Goal: Transaction & Acquisition: Purchase product/service

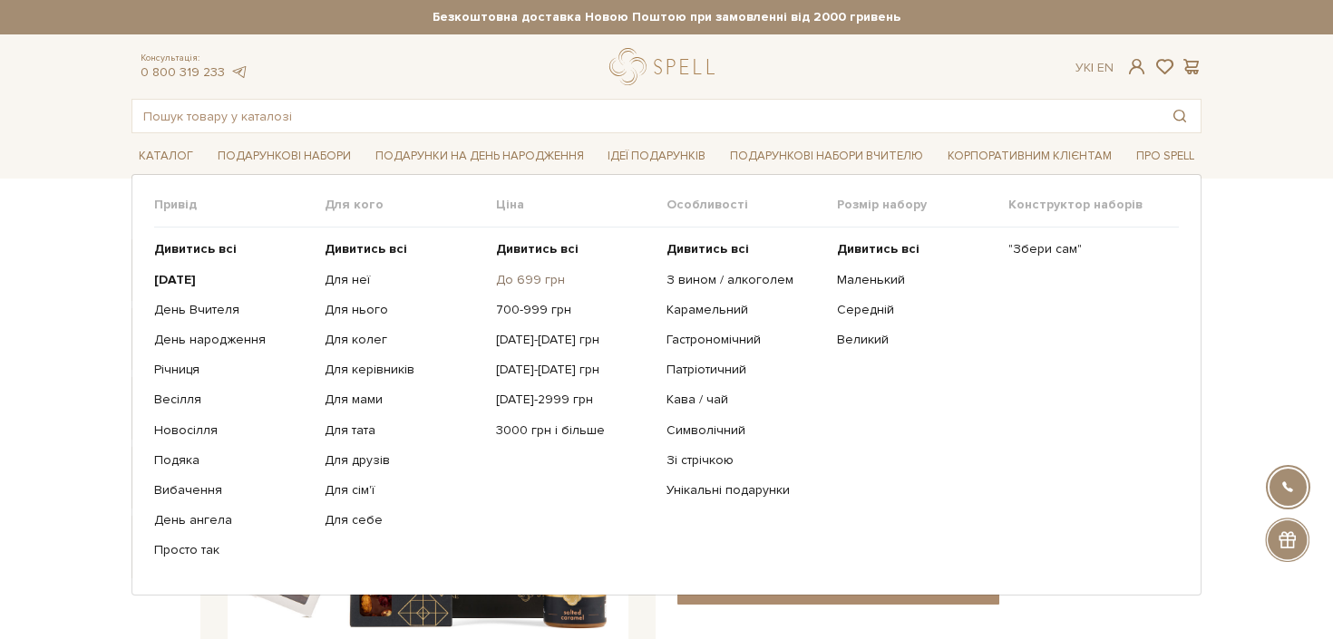
click at [522, 284] on link "До 699 грн" at bounding box center [574, 280] width 157 height 16
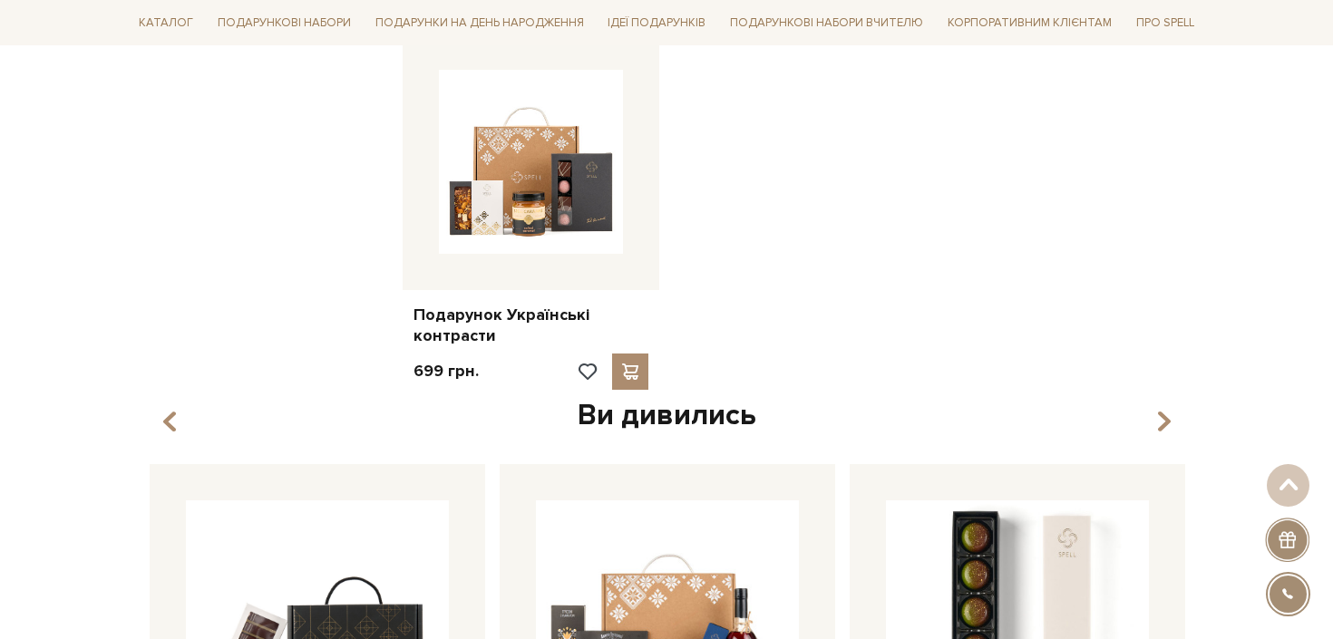
scroll to position [1869, 0]
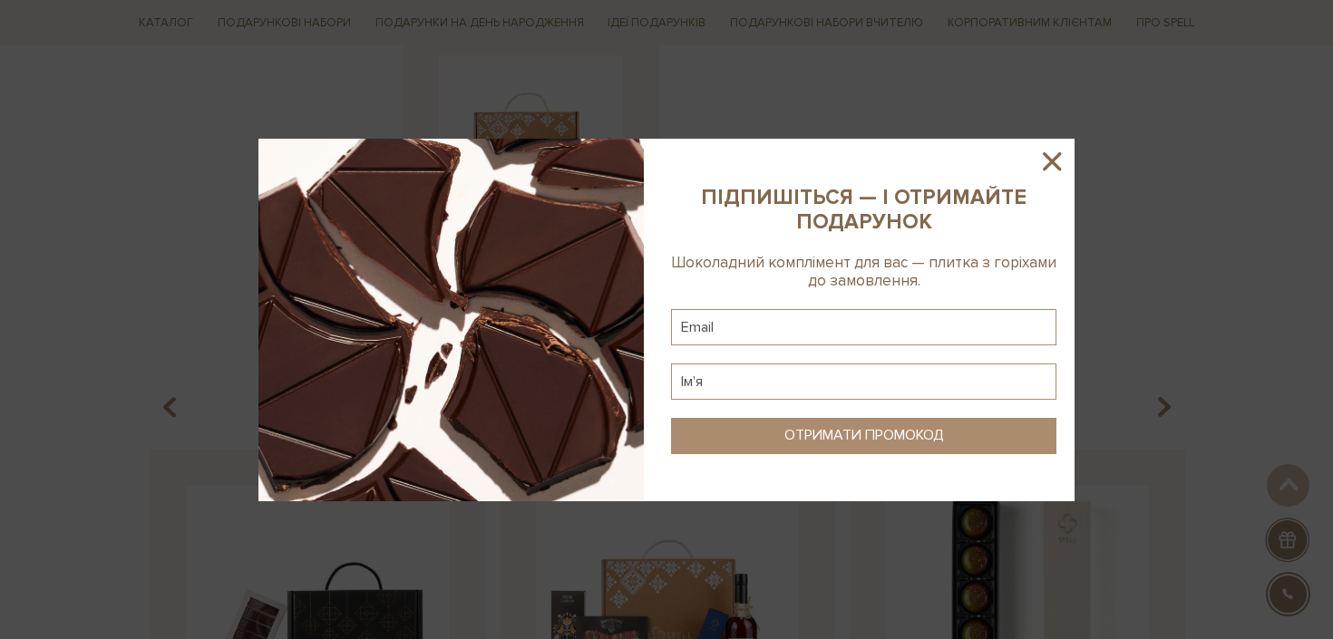
click at [1050, 168] on icon at bounding box center [1051, 161] width 31 height 31
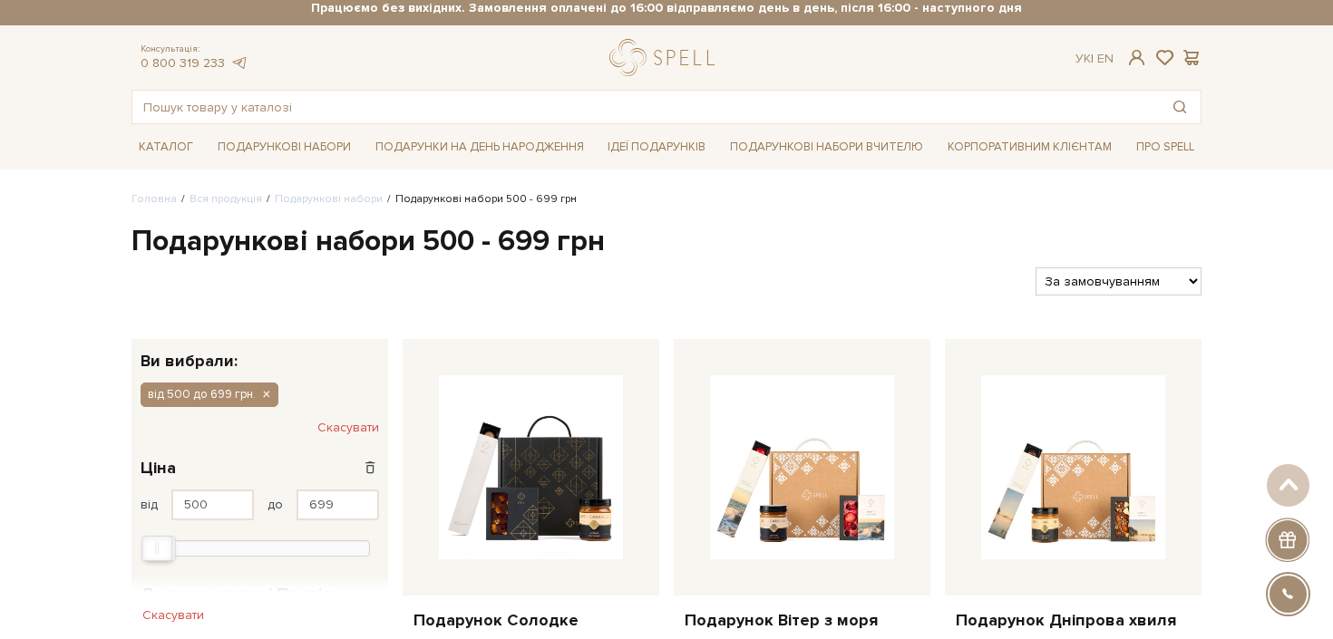
scroll to position [0, 0]
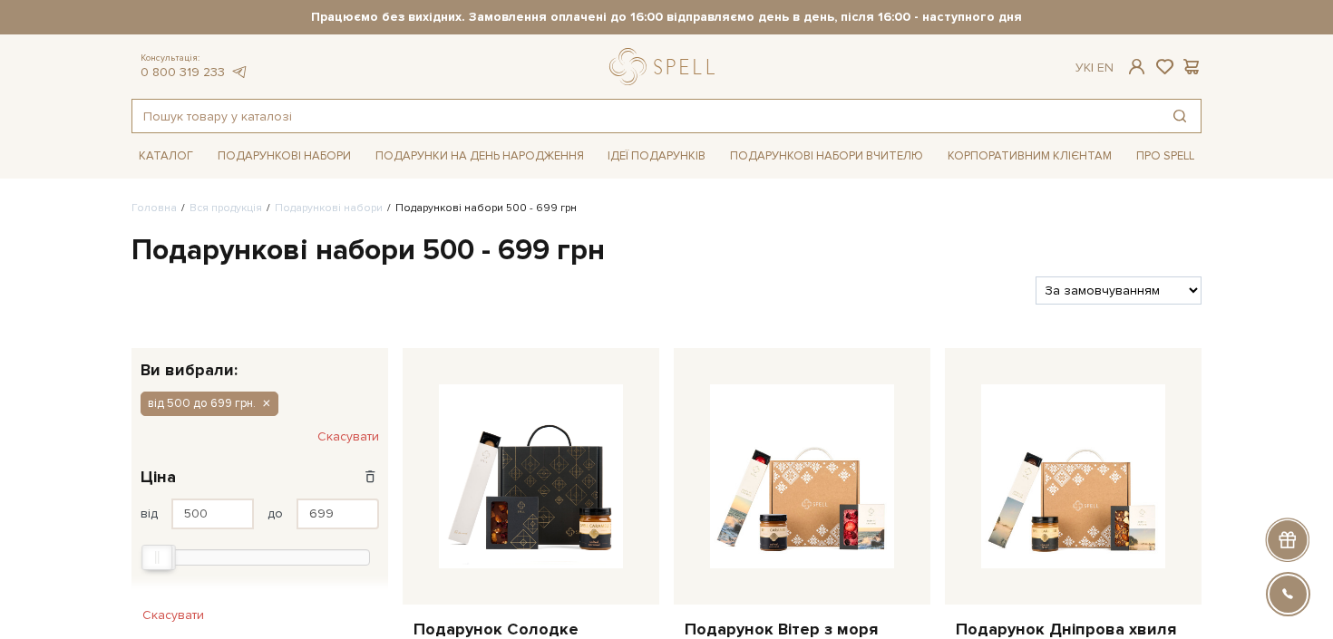
click at [712, 121] on input "text" at bounding box center [645, 116] width 1026 height 33
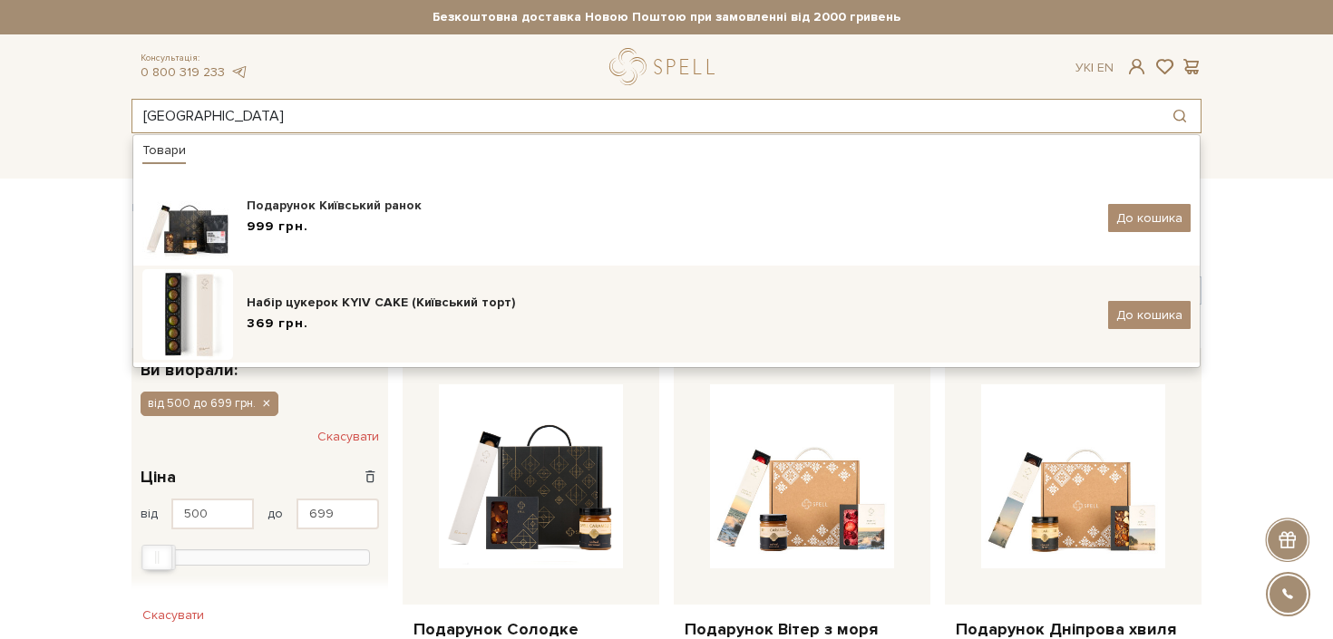
type input "київськ"
click at [164, 332] on img at bounding box center [187, 314] width 91 height 91
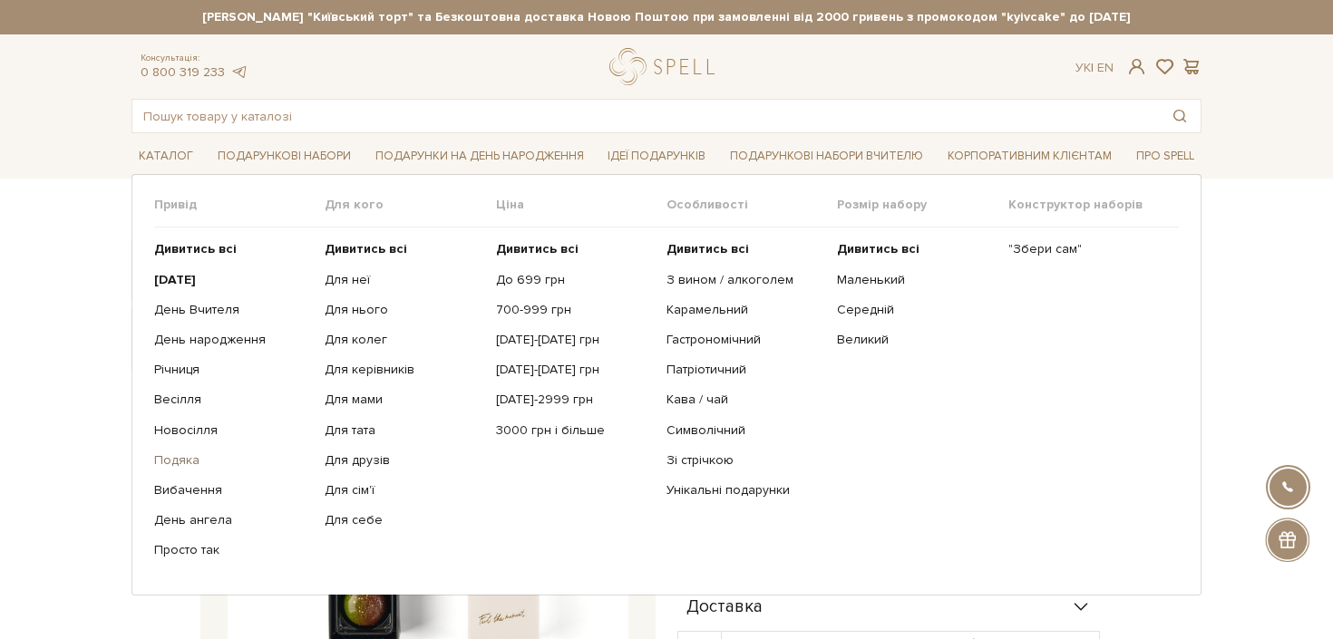
click at [179, 460] on link "Подяка" at bounding box center [232, 460] width 157 height 16
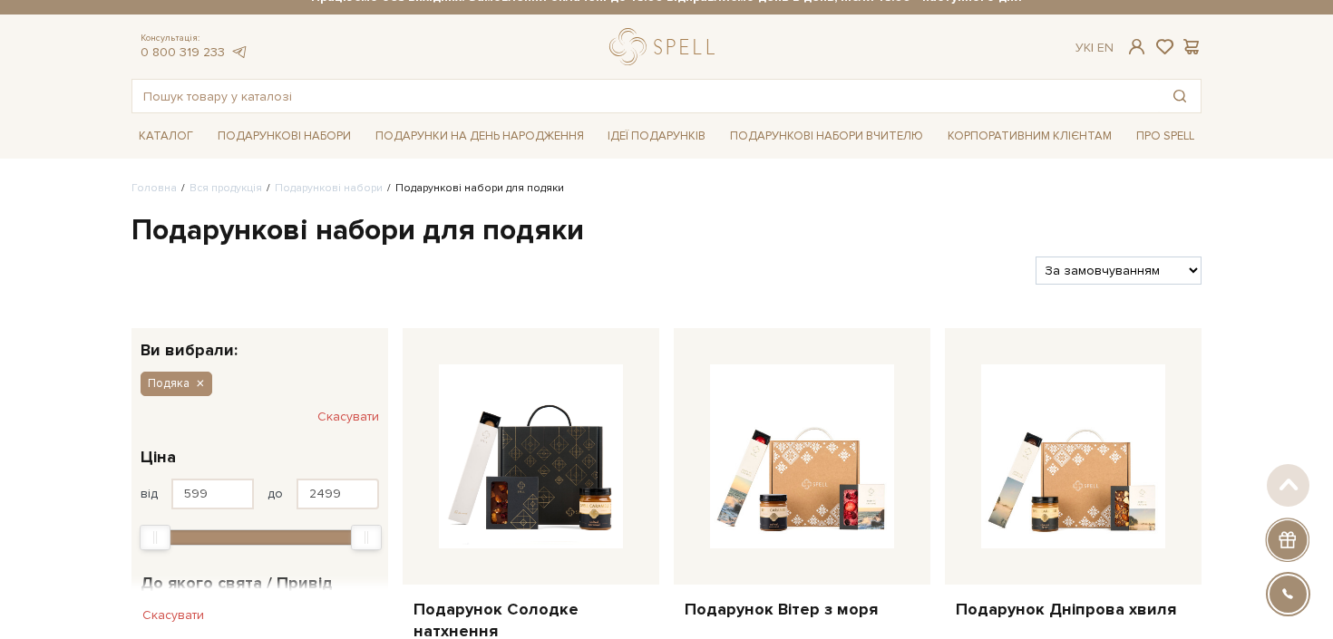
scroll to position [6, 0]
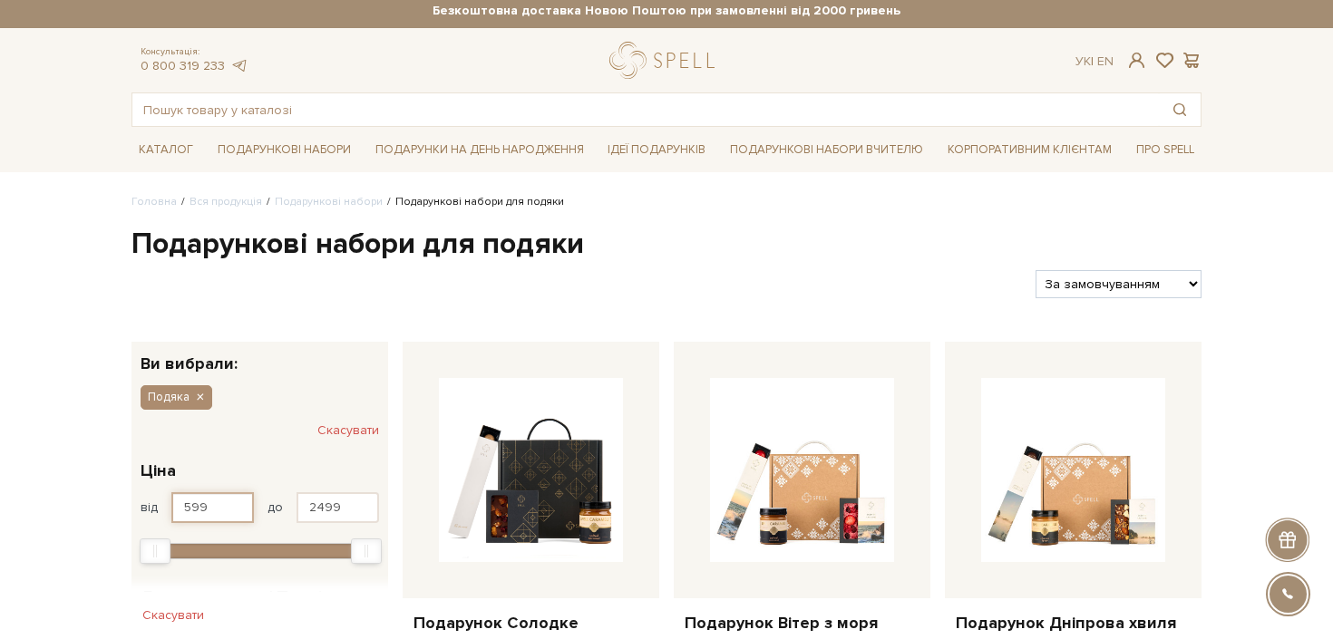
click at [228, 501] on input "599" at bounding box center [212, 507] width 82 height 31
drag, startPoint x: 228, startPoint y: 501, endPoint x: 179, endPoint y: 505, distance: 49.1
click at [179, 505] on input "599" at bounding box center [212, 507] width 82 height 31
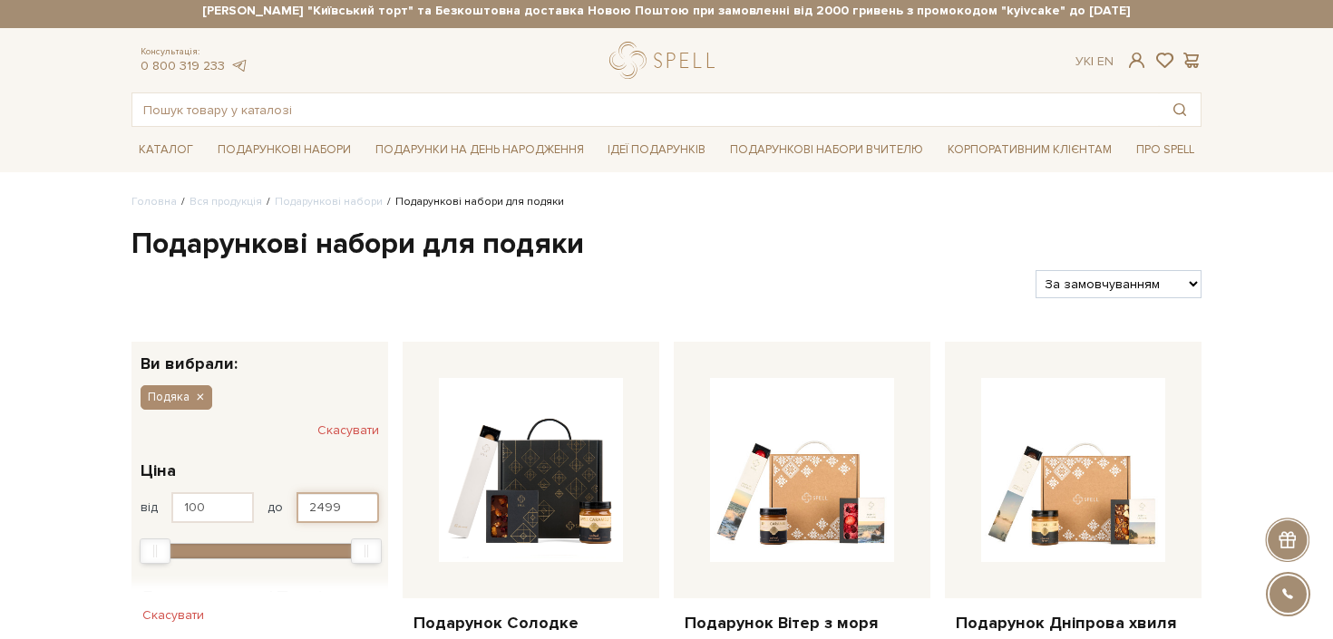
type input "599"
drag, startPoint x: 364, startPoint y: 505, endPoint x: 305, endPoint y: 499, distance: 59.3
click at [305, 499] on input "2499" at bounding box center [337, 507] width 82 height 31
type input "1"
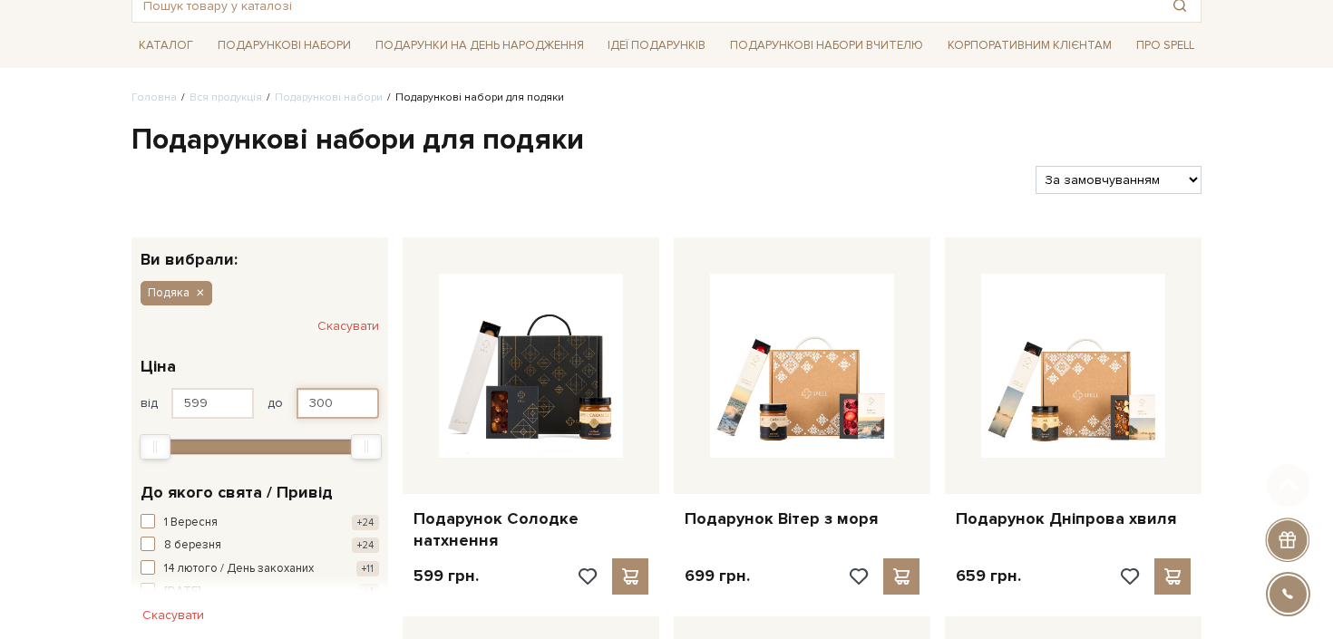
scroll to position [110, 0]
type input "2499"
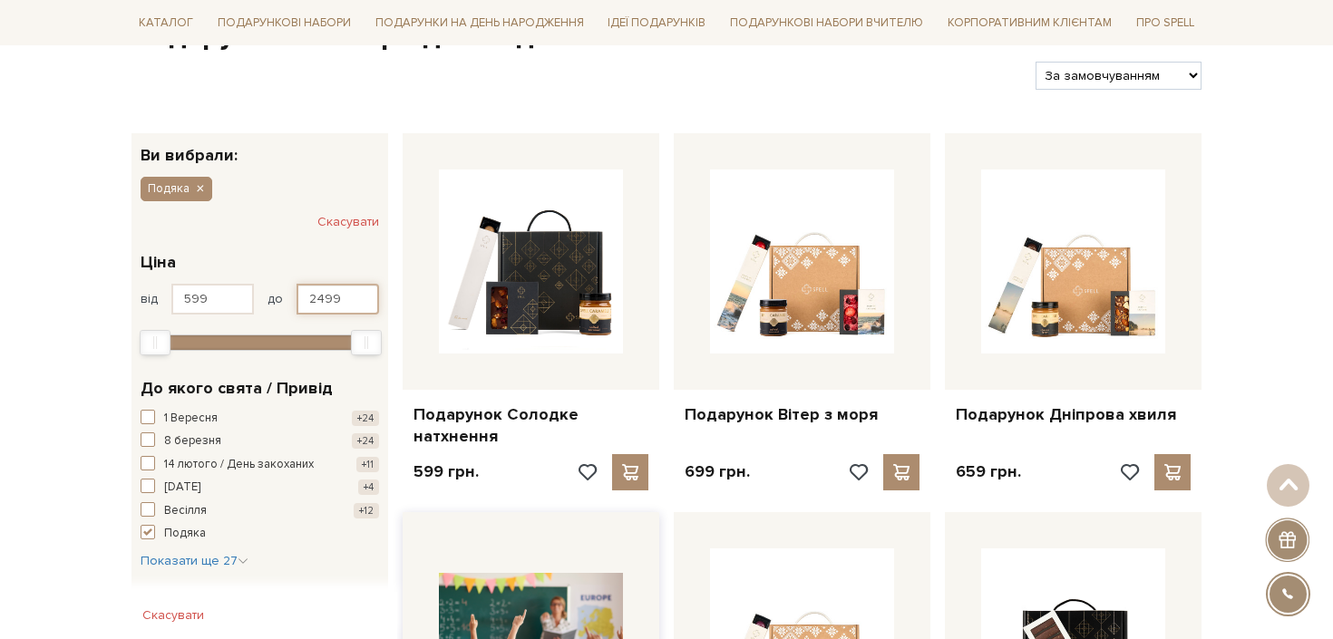
scroll to position [0, 0]
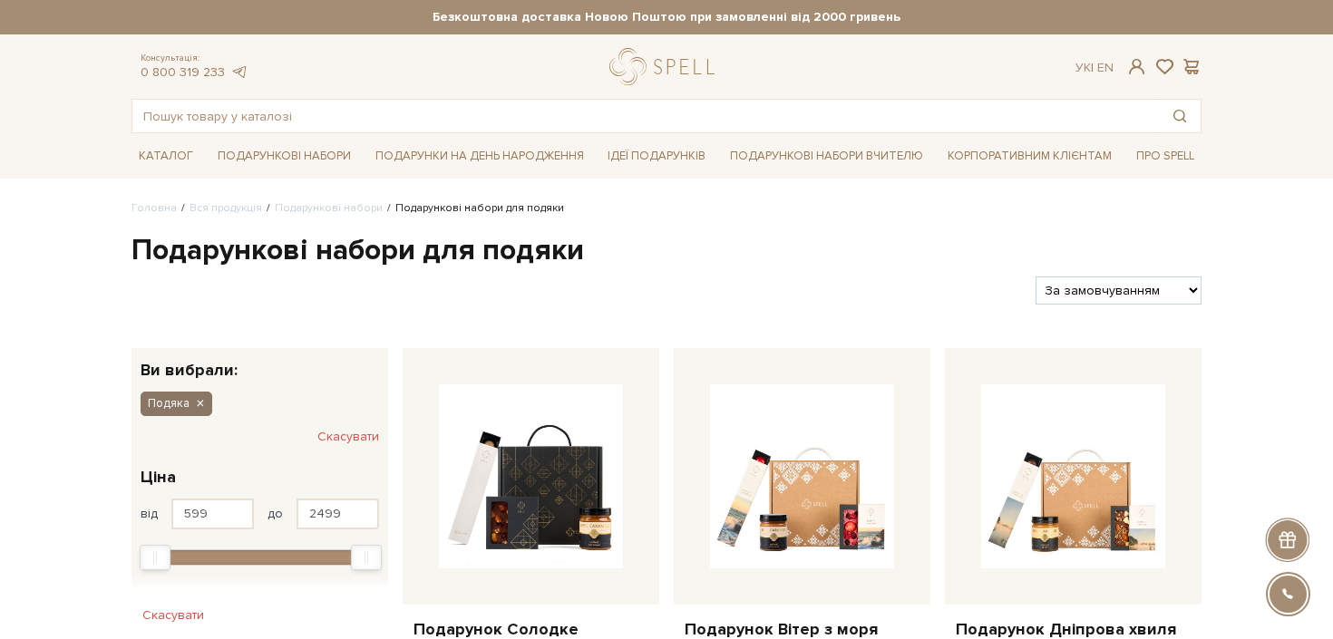
click at [197, 408] on icon "button" at bounding box center [199, 404] width 11 height 16
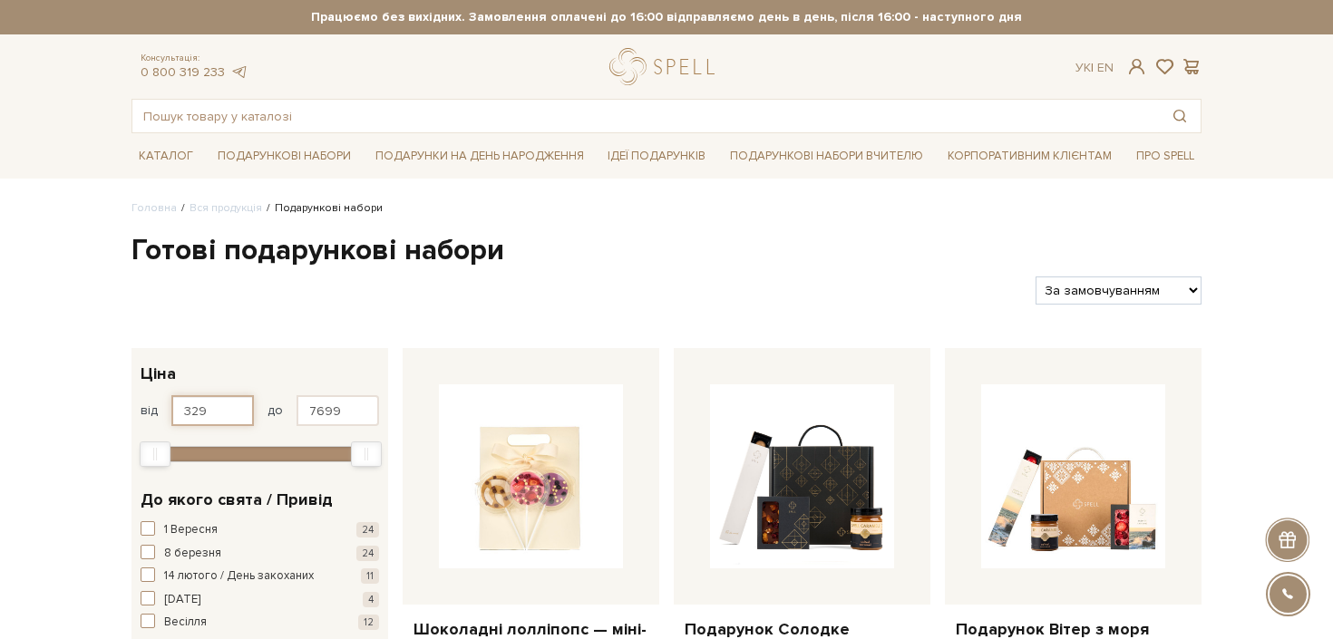
click at [208, 411] on input "329" at bounding box center [212, 410] width 82 height 31
drag, startPoint x: 229, startPoint y: 412, endPoint x: 204, endPoint y: 412, distance: 25.4
click at [204, 412] on input "329" at bounding box center [212, 410] width 82 height 31
drag, startPoint x: 348, startPoint y: 408, endPoint x: 300, endPoint y: 402, distance: 48.4
click at [300, 403] on input "7699" at bounding box center [337, 410] width 82 height 31
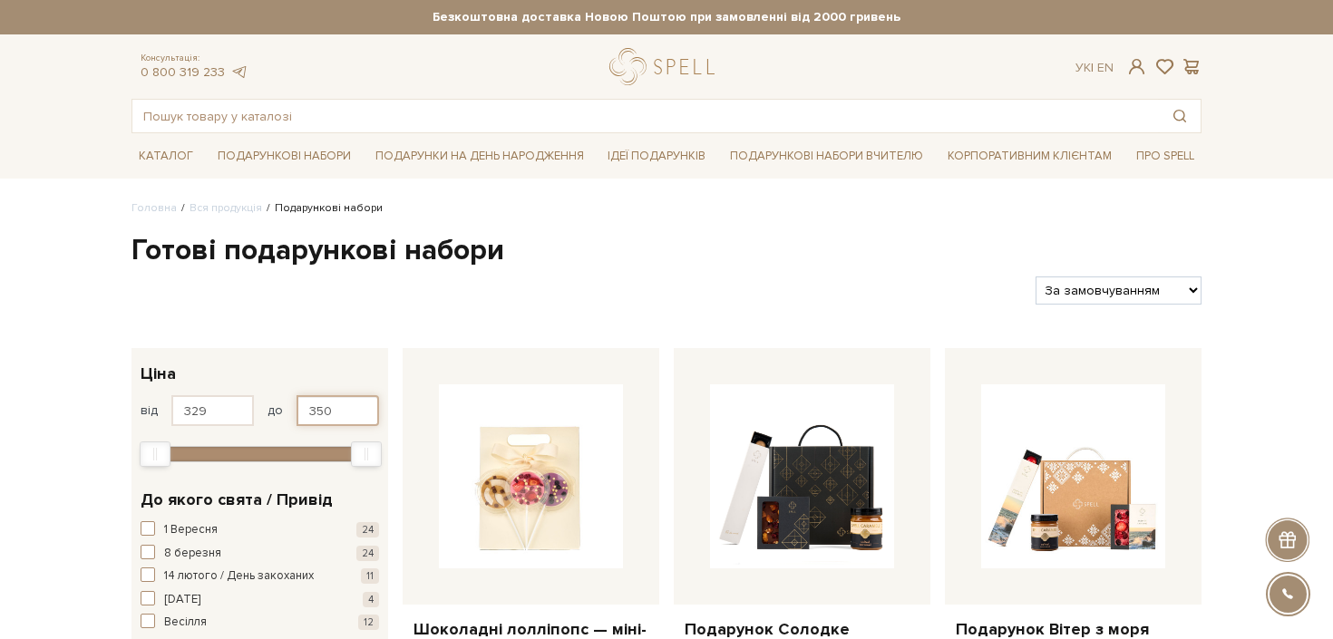
type input "350"
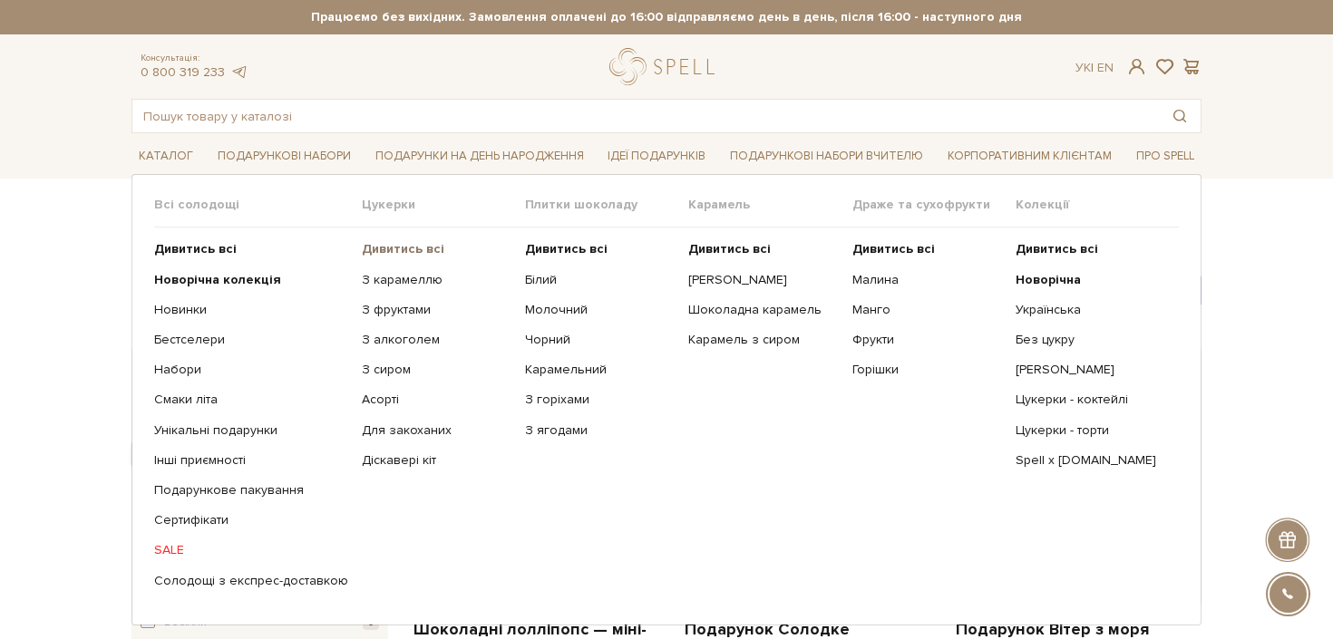
click at [384, 249] on b "Дивитись всі" at bounding box center [403, 248] width 82 height 15
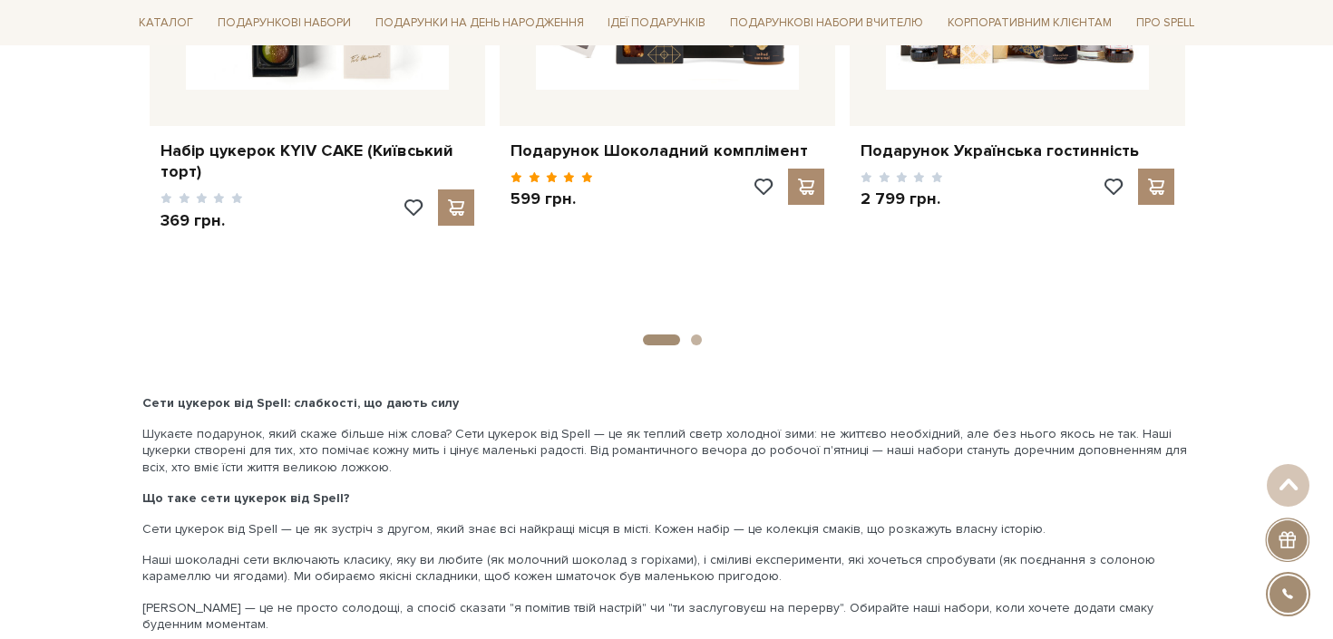
scroll to position [3237, 0]
